Goal: Find specific page/section: Find specific page/section

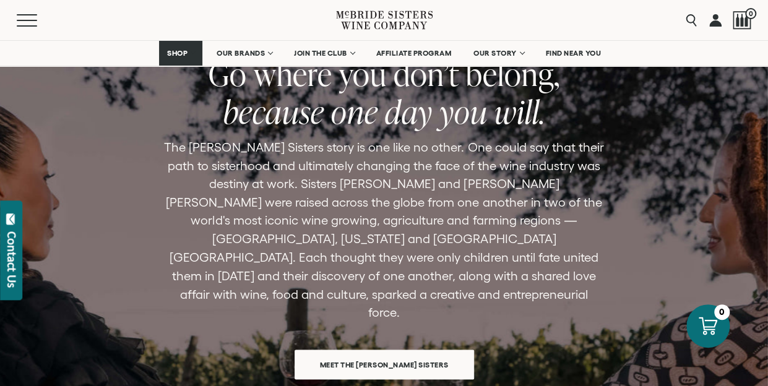
scroll to position [908, 0]
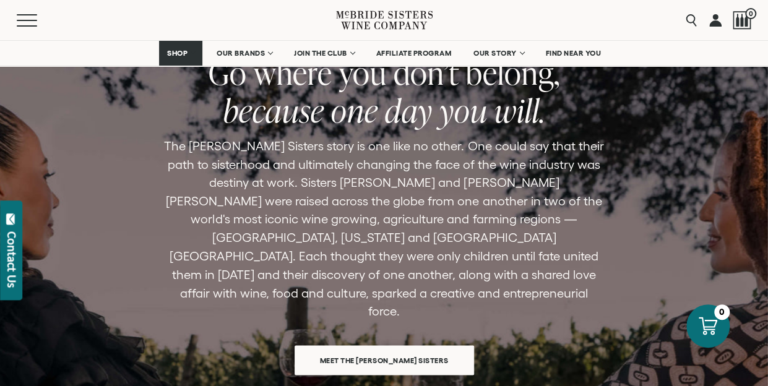
click at [383, 348] on span "Meet the [PERSON_NAME] Sisters" at bounding box center [384, 360] width 172 height 24
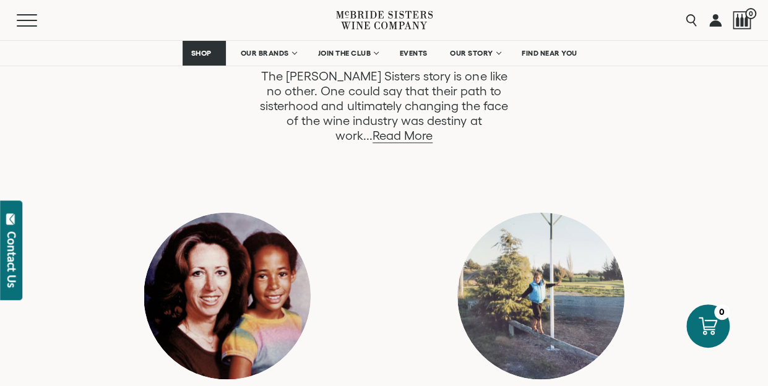
scroll to position [724, 0]
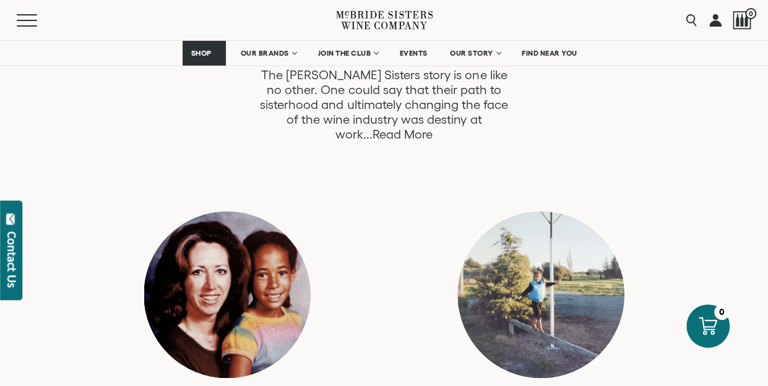
click at [432, 127] on link "Read More" at bounding box center [402, 134] width 60 height 14
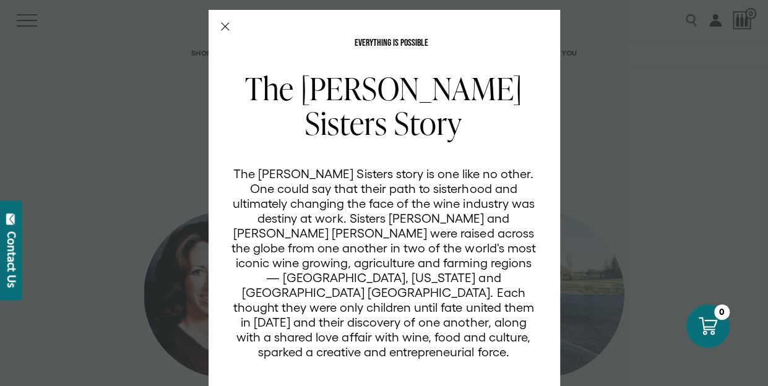
scroll to position [0, 0]
click at [467, 119] on h2 "The [PERSON_NAME] Sisters Story" at bounding box center [384, 105] width 306 height 69
click at [169, 154] on div "EVERYTHING IS POSSIBLE The [PERSON_NAME] Sisters Story The [PERSON_NAME] Sister…" at bounding box center [384, 193] width 768 height 386
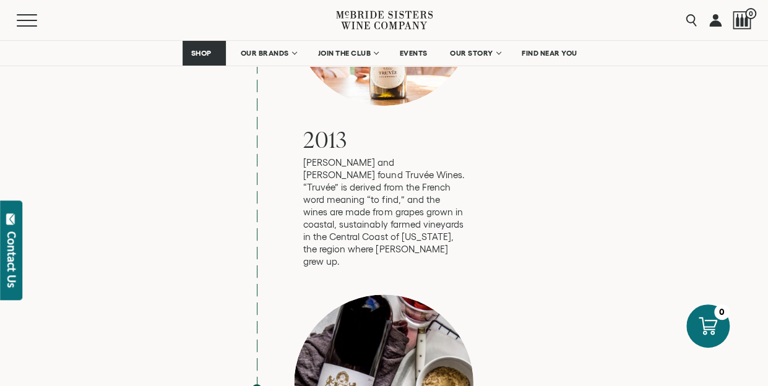
scroll to position [2480, 0]
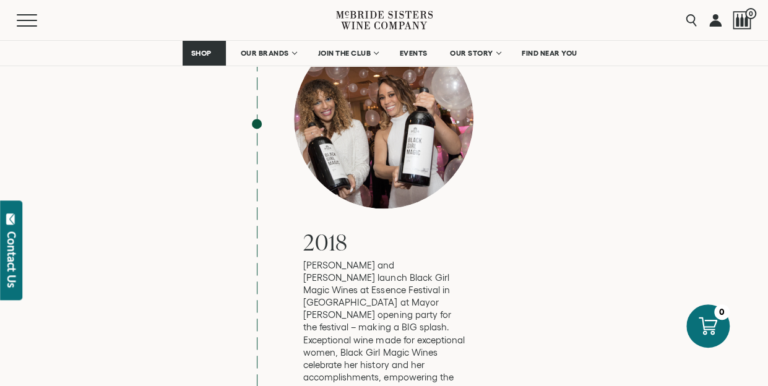
scroll to position [3123, 0]
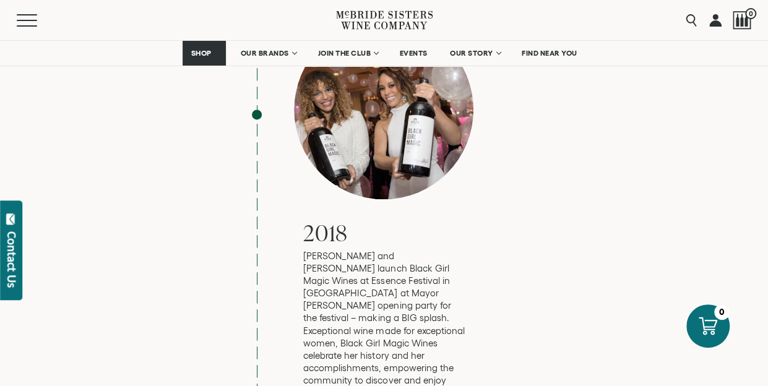
click at [27, 326] on div "Everything is Possible The [PERSON_NAME] Sisters’ Story The [PERSON_NAME] Siste…" at bounding box center [383, 69] width 749 height 4983
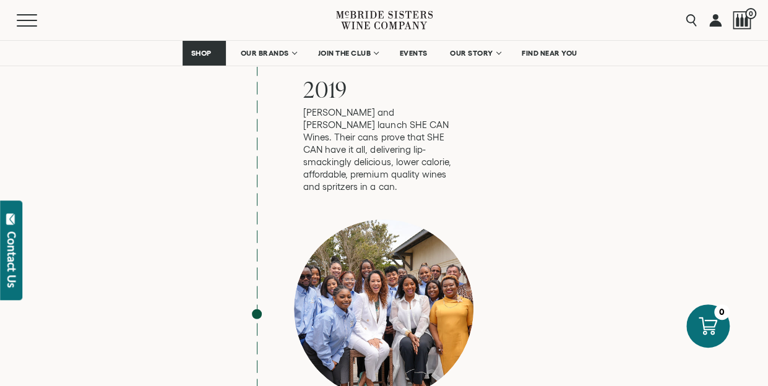
scroll to position [3683, 0]
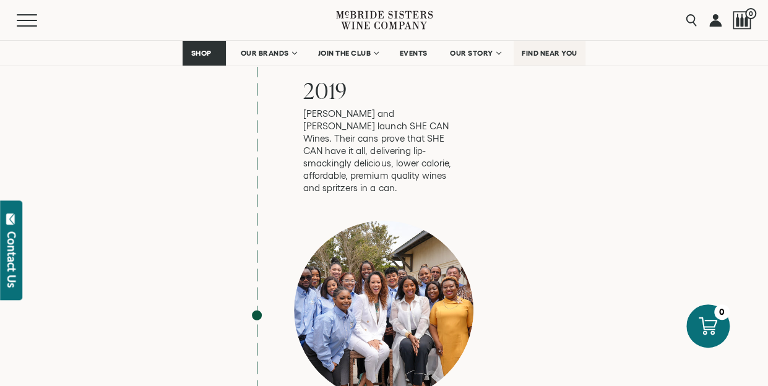
click at [542, 49] on span "FIND NEAR YOU" at bounding box center [550, 53] width 56 height 9
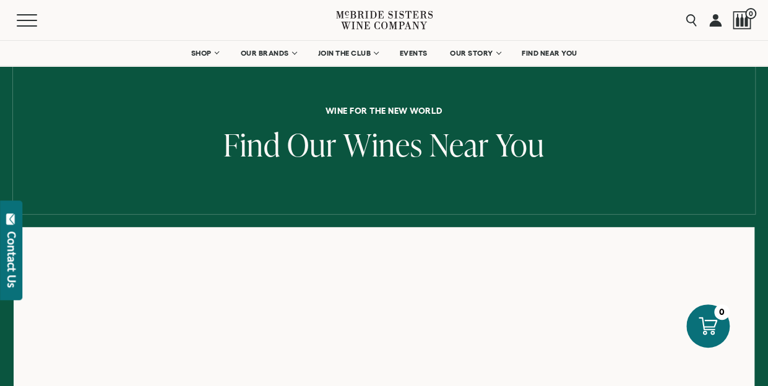
scroll to position [52, 0]
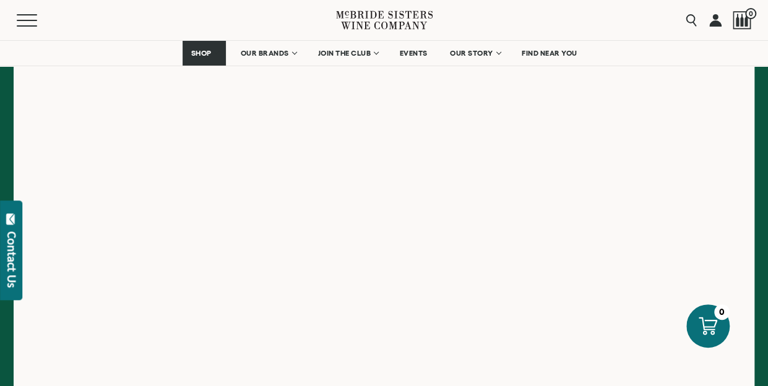
scroll to position [304, 0]
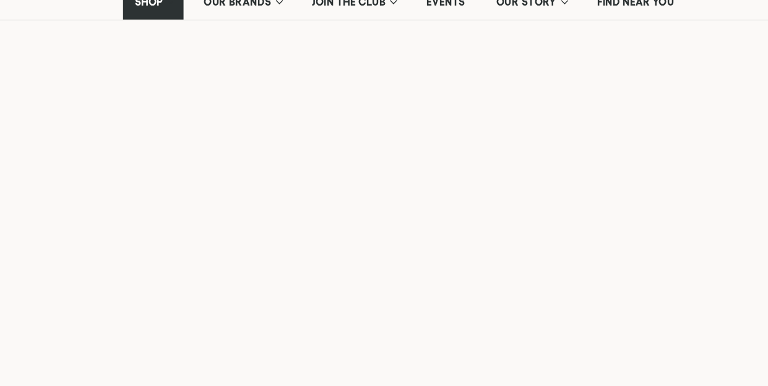
scroll to position [304, 0]
